Goal: Complete application form

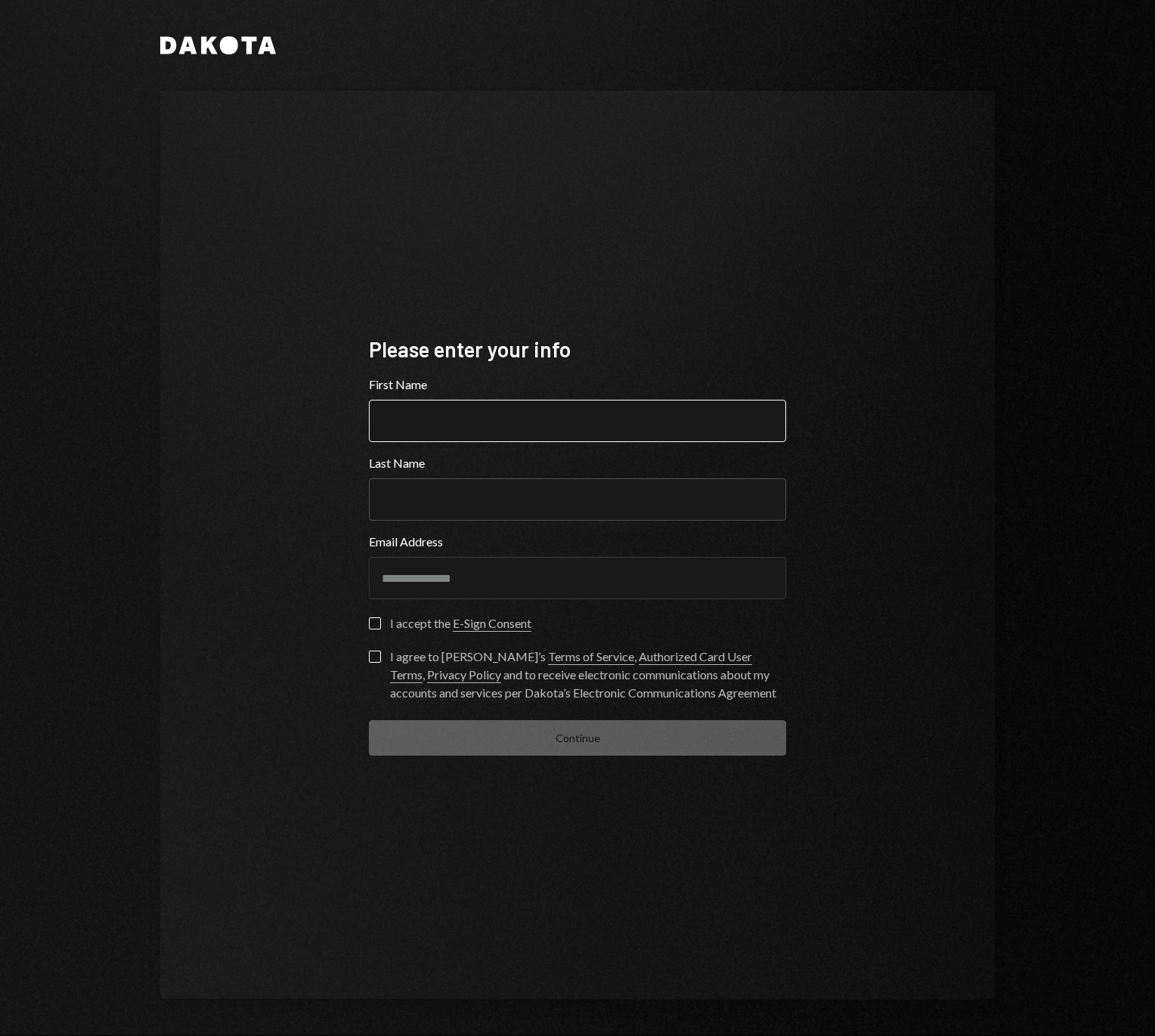
click at [461, 419] on input "First Name" at bounding box center [577, 421] width 417 height 43
type input "****"
click at [437, 502] on input "Last Name" at bounding box center [577, 499] width 417 height 43
type input "*******"
click at [375, 622] on button "I accept the E-Sign Consent" at bounding box center [375, 623] width 12 height 12
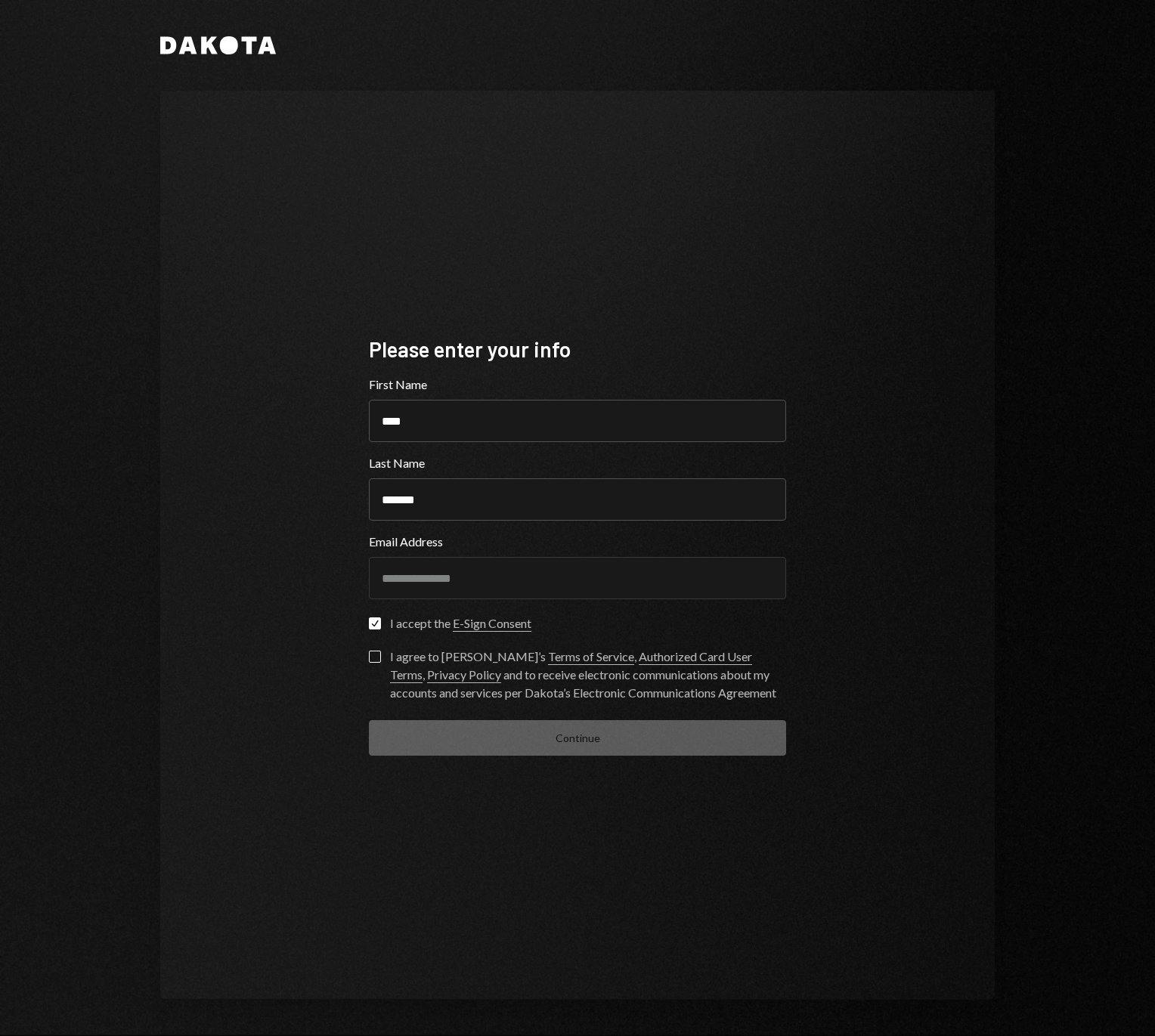
click at [382, 665] on label "I agree to [PERSON_NAME]’s Terms of Service , Authorized Card User Terms , Priv…" at bounding box center [577, 676] width 417 height 51
click at [381, 662] on button "I agree to [PERSON_NAME]’s Terms of Service , Authorized Card User Terms , Priv…" at bounding box center [375, 656] width 12 height 12
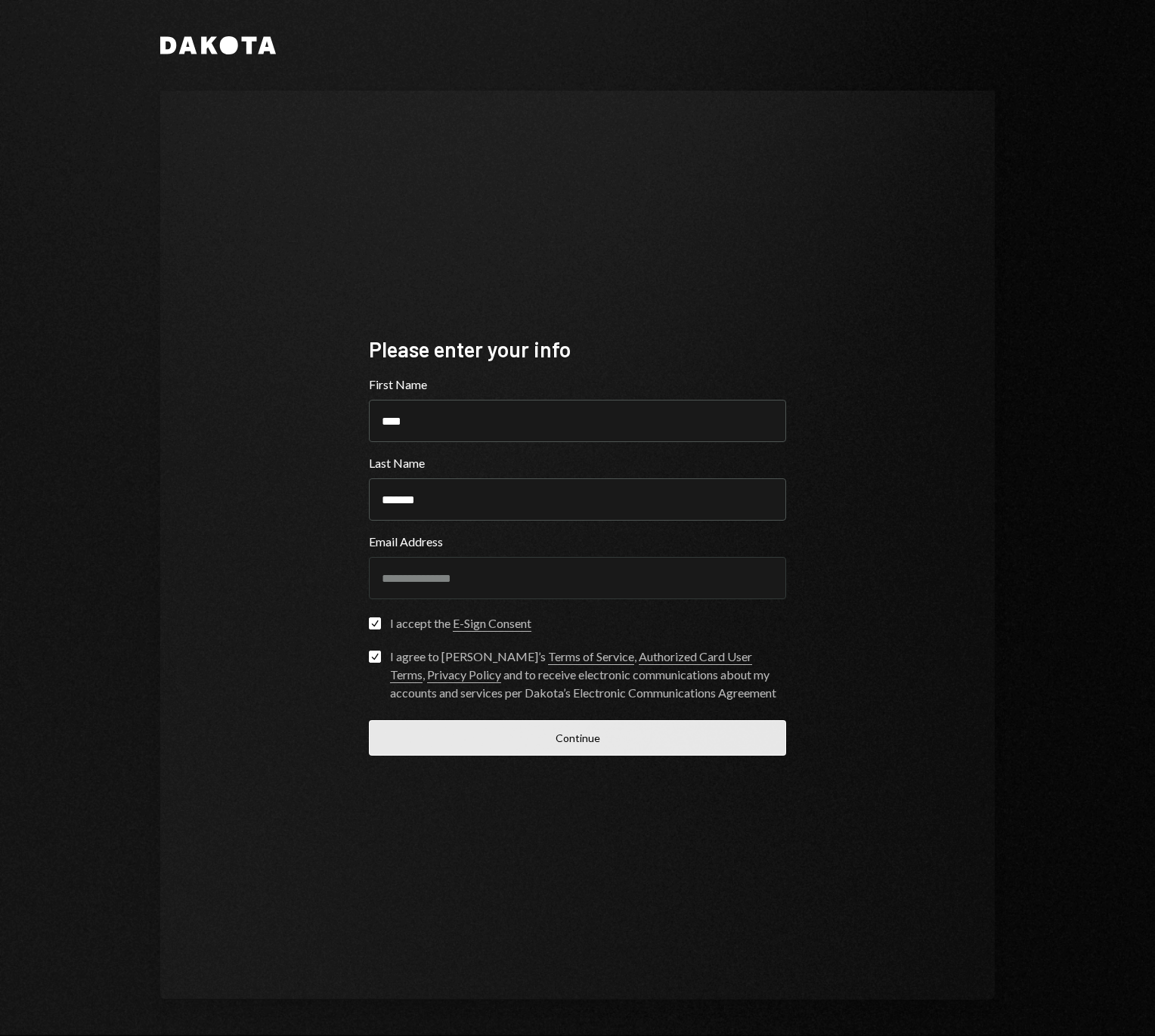
click at [502, 741] on button "Continue" at bounding box center [577, 737] width 417 height 36
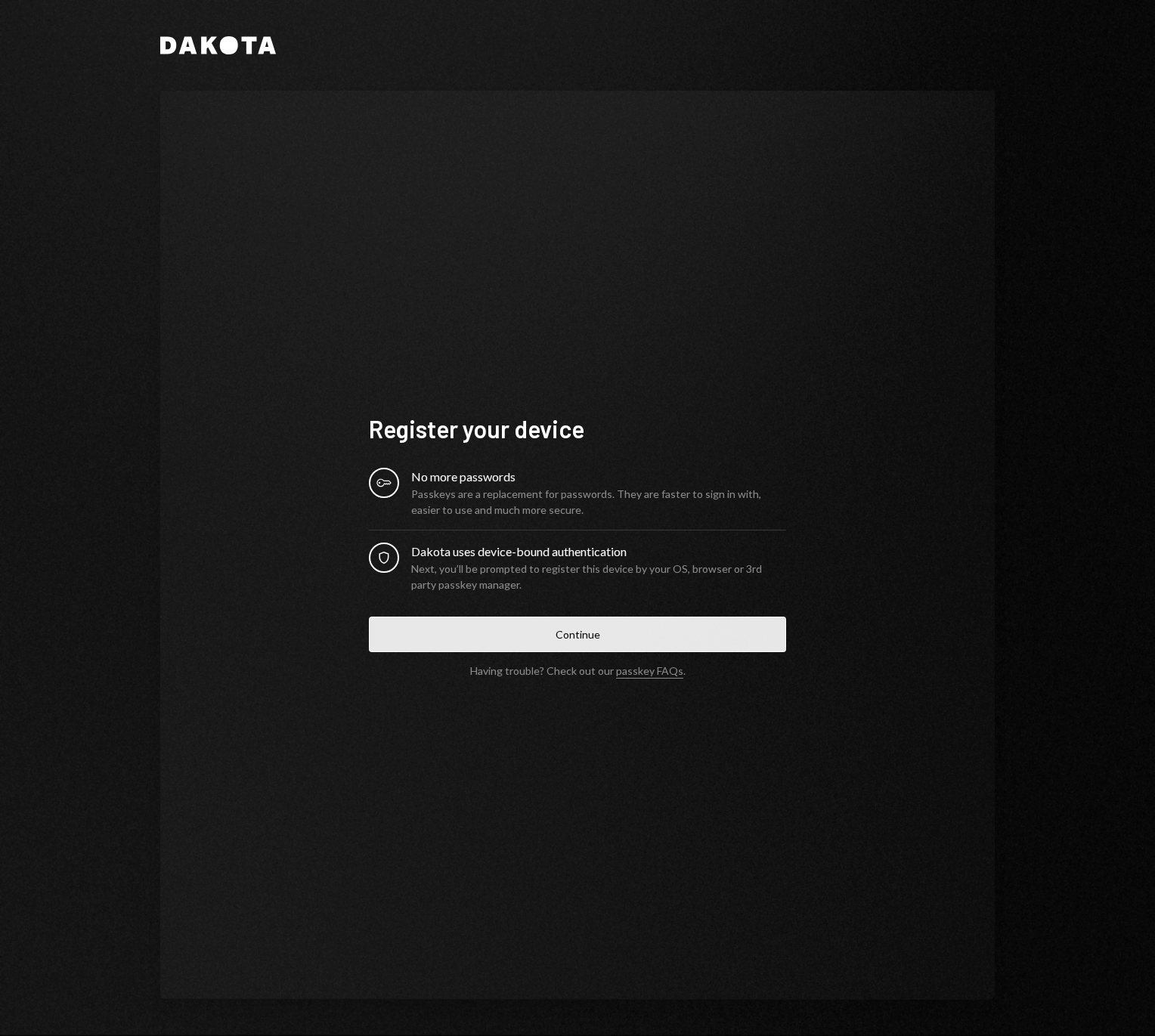
click at [570, 627] on button "Continue" at bounding box center [577, 634] width 417 height 36
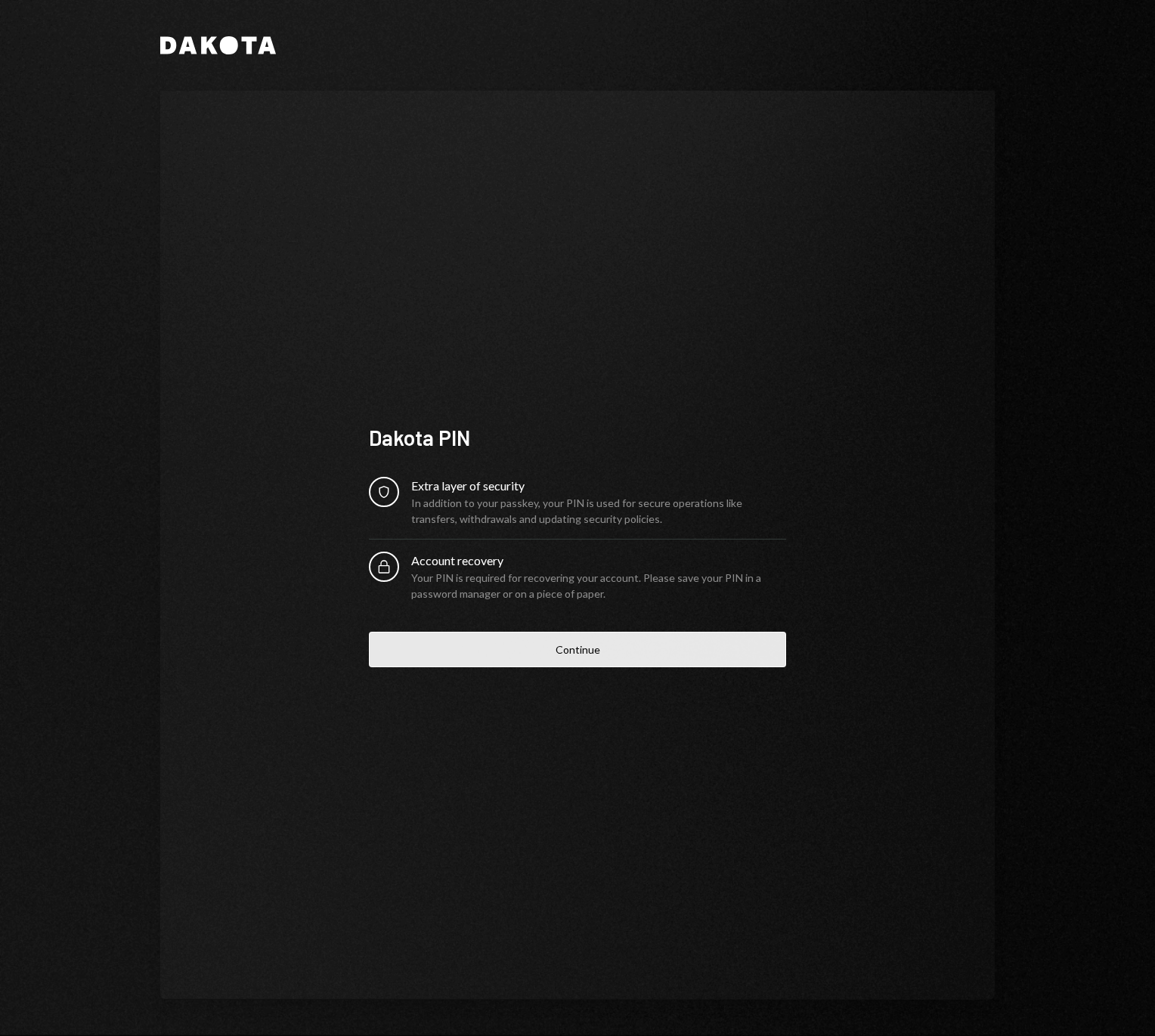
click at [613, 653] on button "Continue" at bounding box center [577, 649] width 417 height 36
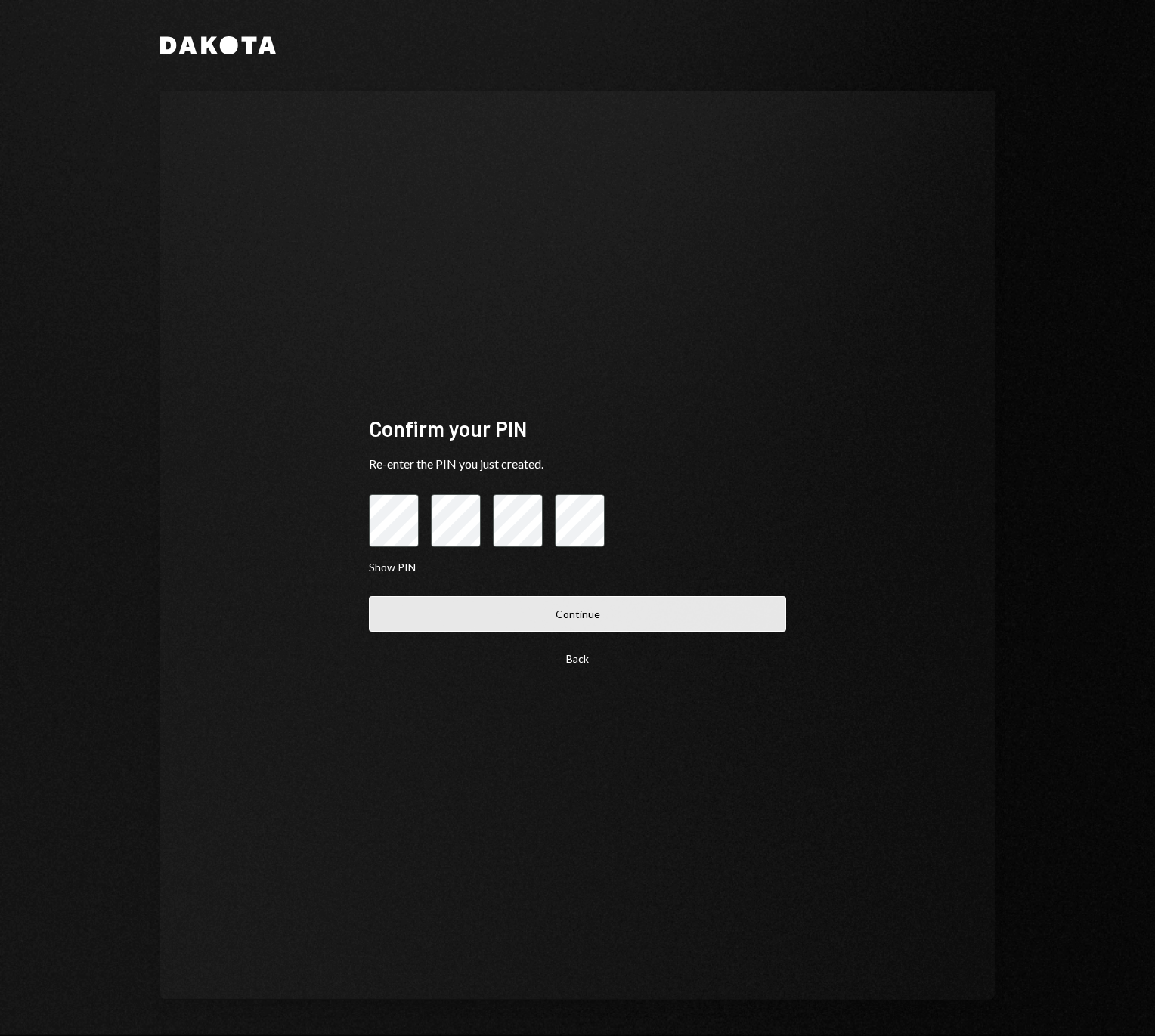
click at [600, 619] on button "Continue" at bounding box center [577, 614] width 417 height 36
